Goal: Task Accomplishment & Management: Use online tool/utility

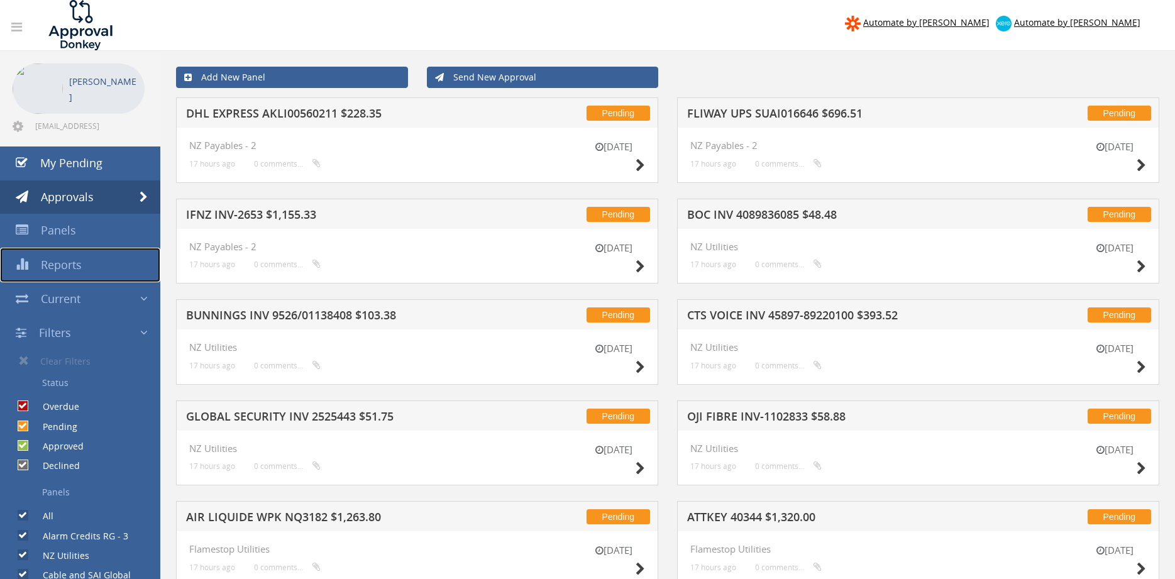
click at [61, 266] on span "Reports" at bounding box center [61, 264] width 41 height 15
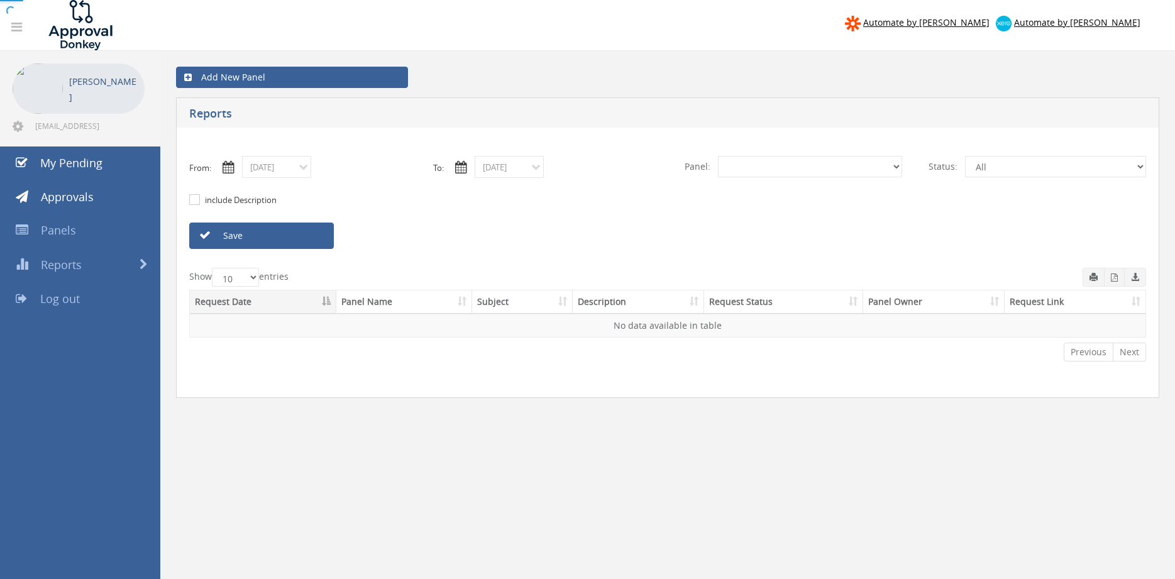
select select "number:0"
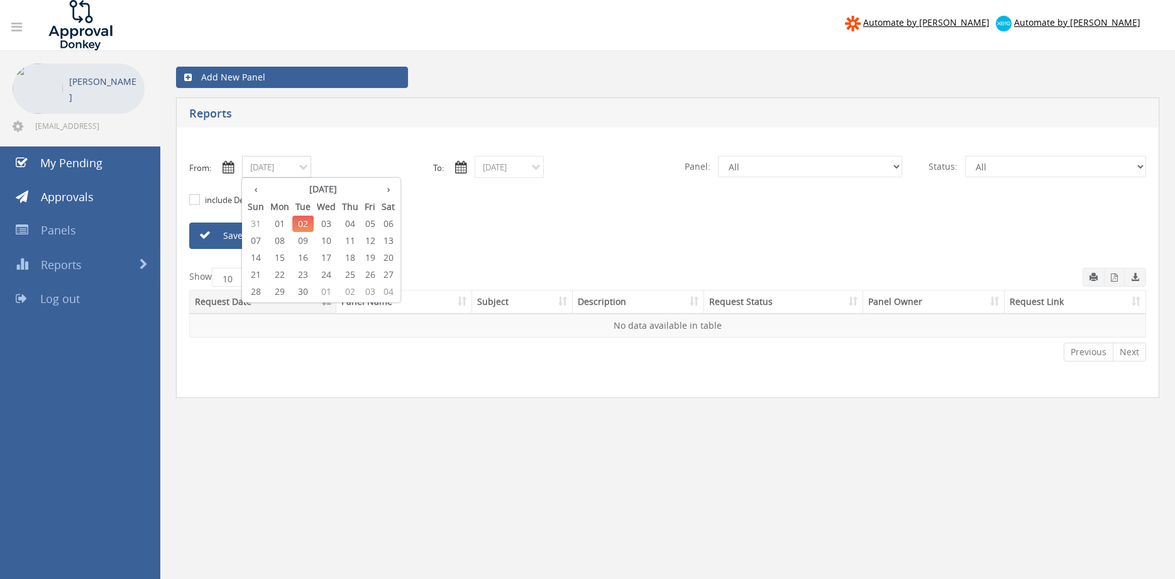
click at [299, 172] on input "09/02/2025" at bounding box center [276, 167] width 69 height 22
click at [260, 192] on th "‹" at bounding box center [256, 189] width 23 height 18
click at [331, 292] on span "27" at bounding box center [326, 292] width 25 height 16
type input "08/27/2025"
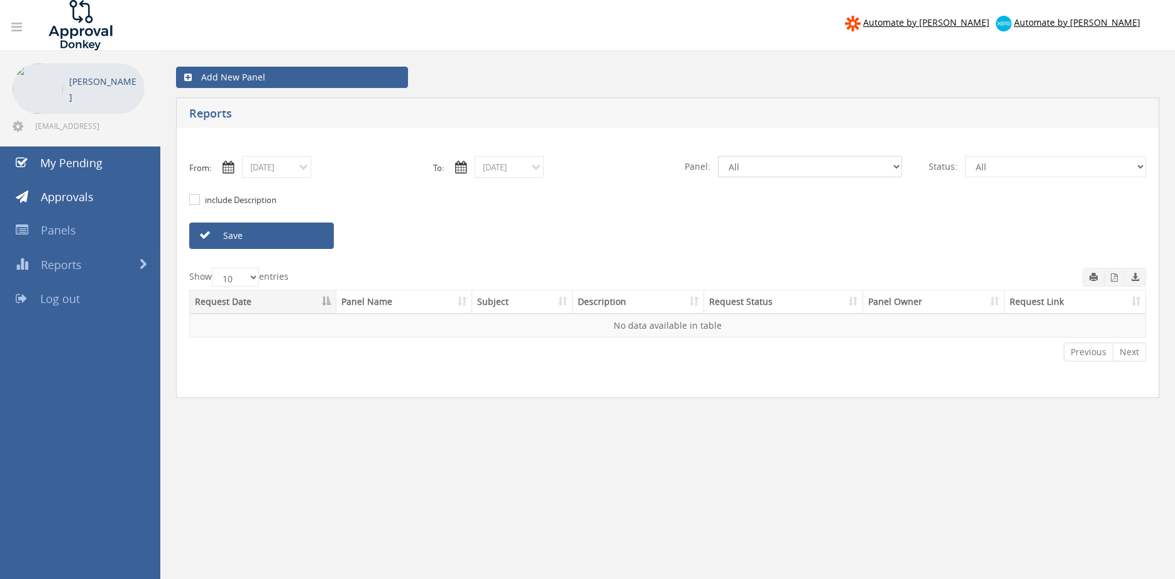
click at [718, 156] on select "All Alarm Credits RG - 3 NZ Utilities Cable and SAI Global NZ Alarms-1 NZ FX Pa…" at bounding box center [810, 166] width 184 height 21
select select "number:9744"
click option "Flamestop Utilities" at bounding box center [0, 0] width 0 height 0
click at [304, 238] on link "Save" at bounding box center [261, 236] width 145 height 26
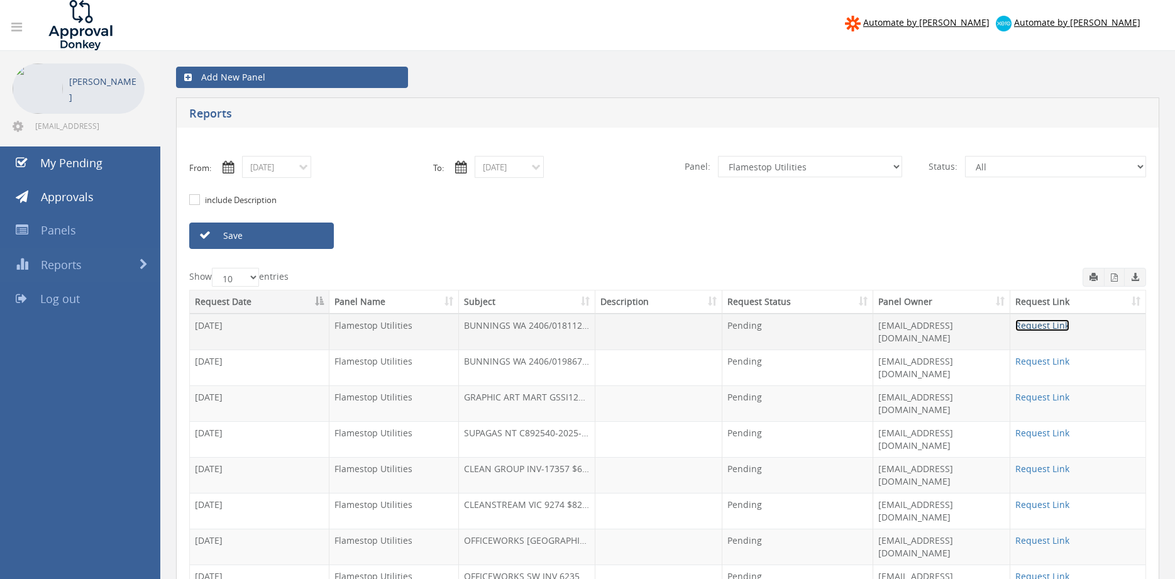
click at [1031, 326] on link "Request Link" at bounding box center [1042, 325] width 54 height 12
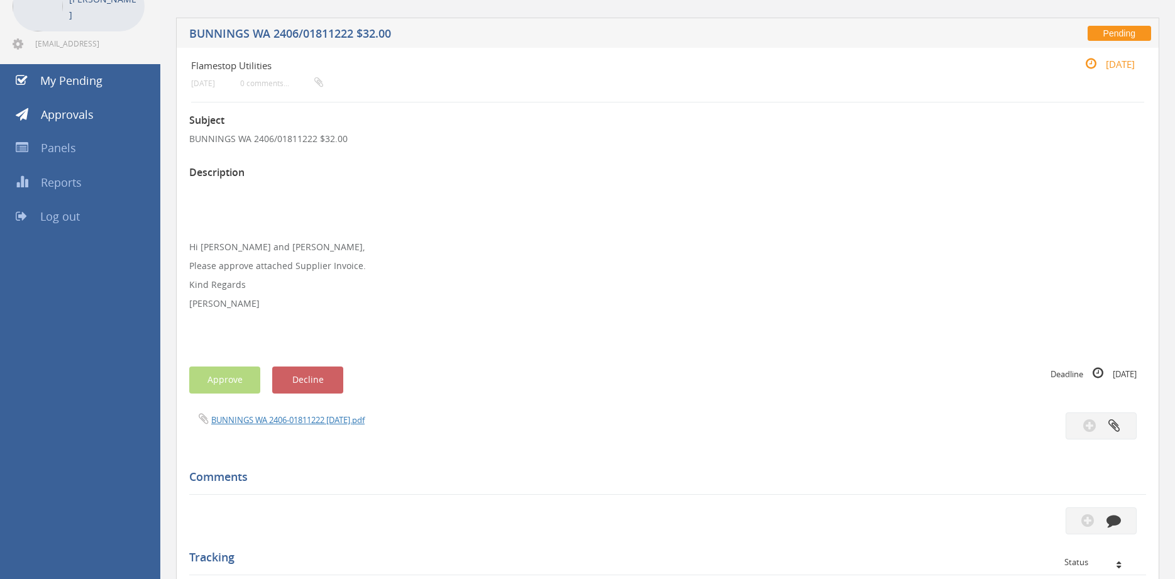
scroll to position [64, 0]
